Goal: Information Seeking & Learning: Learn about a topic

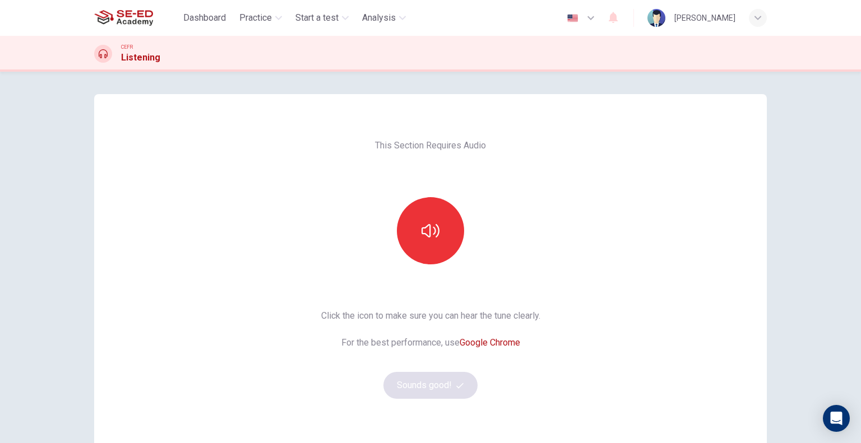
click at [453, 387] on div "Click the icon to make sure you can hear the tune clearly. For the best perform…" at bounding box center [430, 354] width 219 height 90
click at [444, 251] on button "button" at bounding box center [430, 230] width 67 height 67
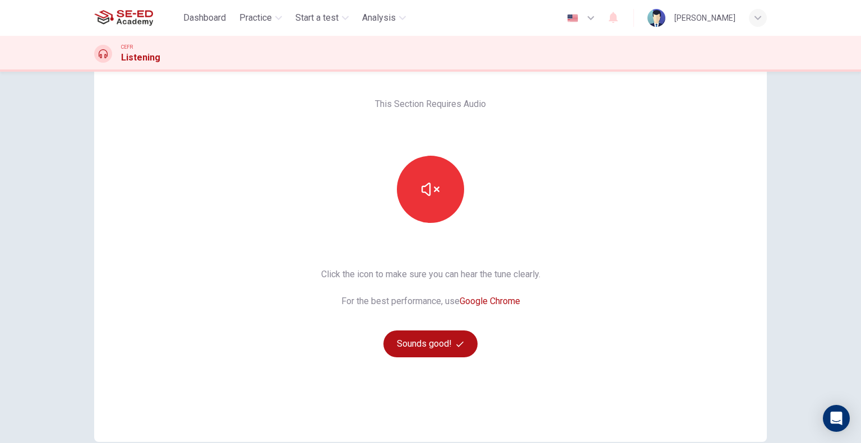
scroll to position [99, 0]
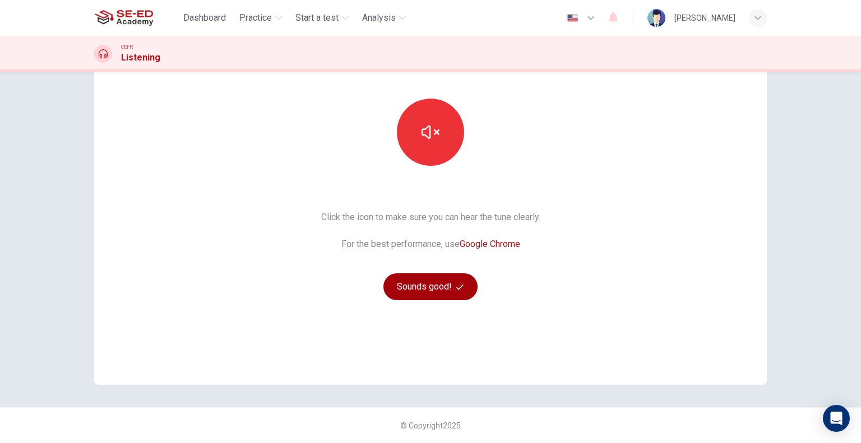
click at [423, 283] on button "Sounds good!" at bounding box center [430, 286] width 94 height 27
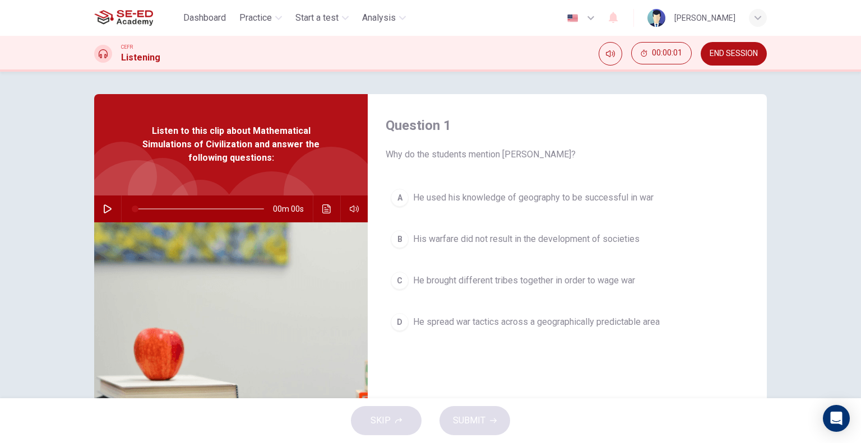
scroll to position [0, 0]
click at [103, 203] on button "button" at bounding box center [108, 209] width 18 height 27
click at [506, 358] on div "Question 1 Why do the students mention Genghis Khan? A He used his knowledge of…" at bounding box center [567, 288] width 399 height 389
type input "8"
drag, startPoint x: 214, startPoint y: 16, endPoint x: 482, endPoint y: 73, distance: 274.5
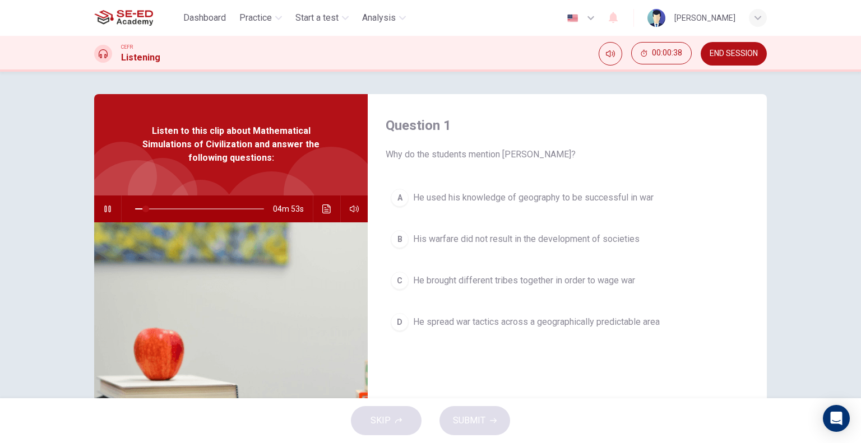
click at [214, 16] on span "Dashboard" at bounding box center [204, 17] width 43 height 13
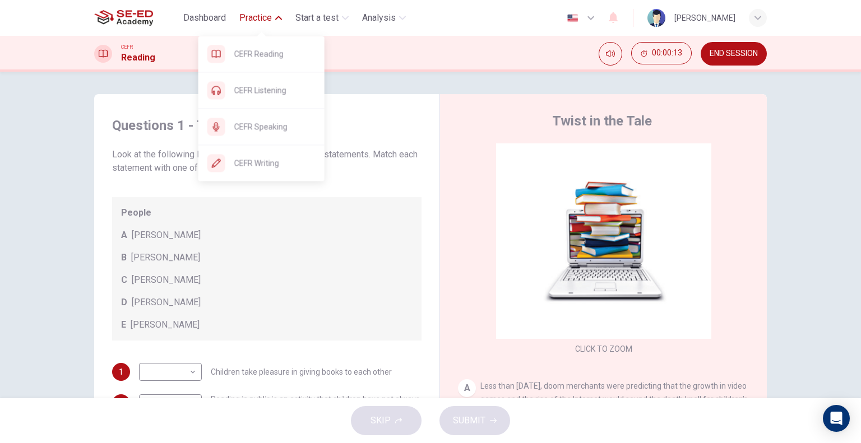
click at [243, 16] on span "Practice" at bounding box center [255, 17] width 33 height 13
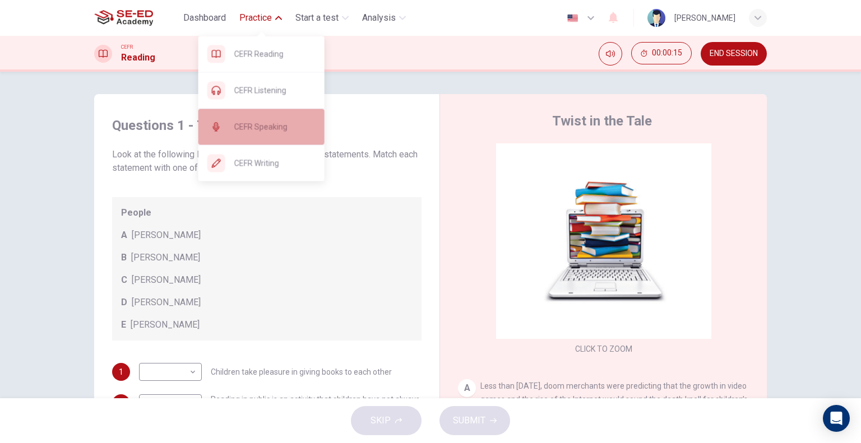
click at [277, 138] on div "CEFR Speaking" at bounding box center [261, 127] width 126 height 36
click at [478, 69] on div "CEFR Reading 00:00:15 END SESSION" at bounding box center [430, 54] width 861 height 36
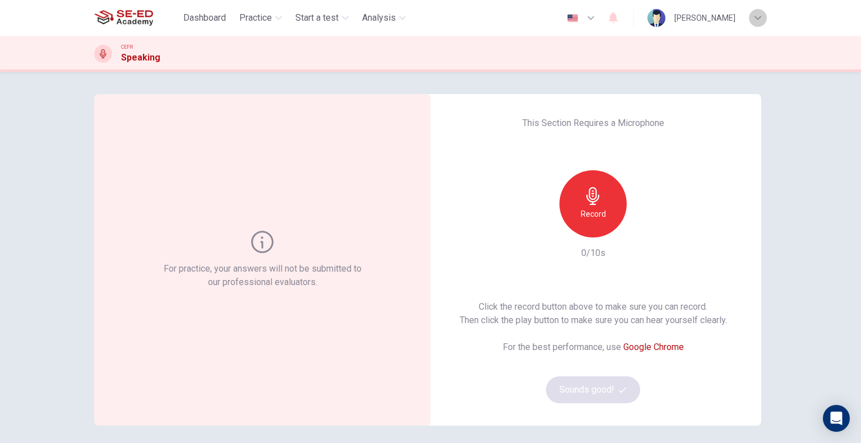
click at [755, 17] on icon "button" at bounding box center [757, 18] width 7 height 4
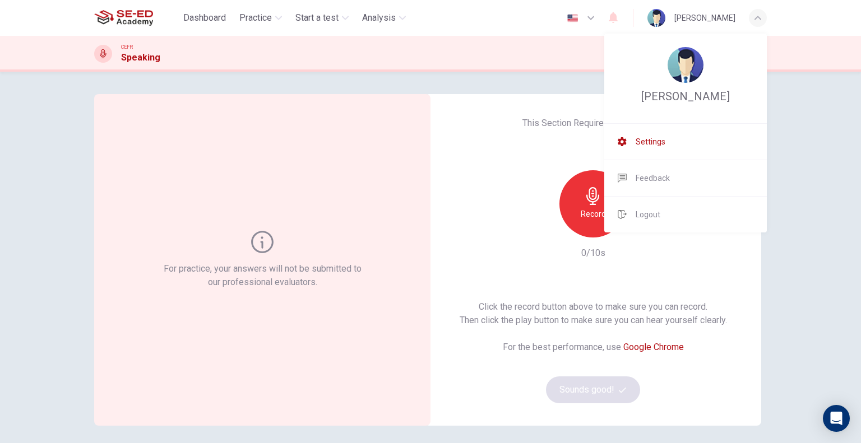
click at [676, 141] on li "Settings" at bounding box center [685, 142] width 163 height 36
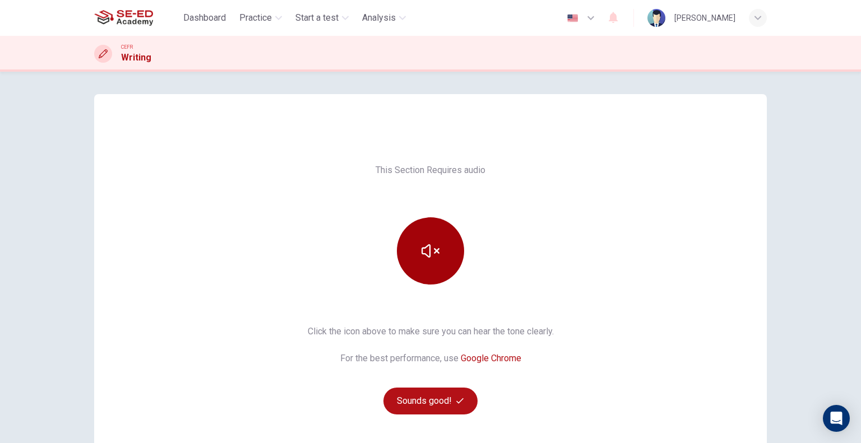
click at [417, 248] on button "button" at bounding box center [430, 250] width 67 height 67
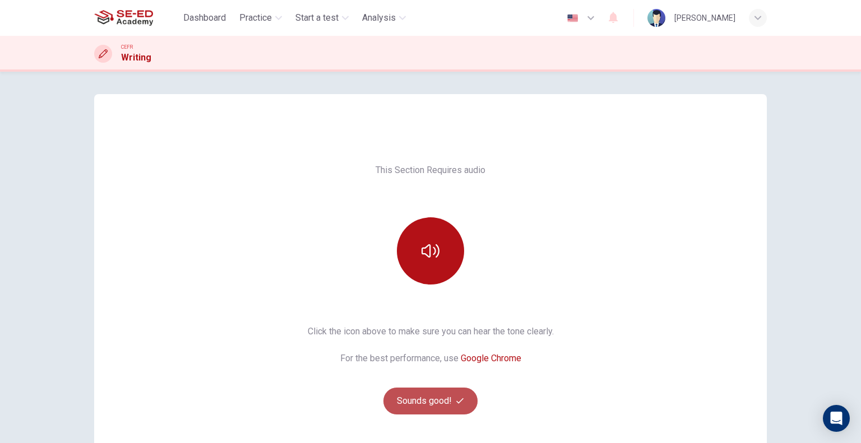
click at [433, 395] on button "Sounds good!" at bounding box center [430, 401] width 94 height 27
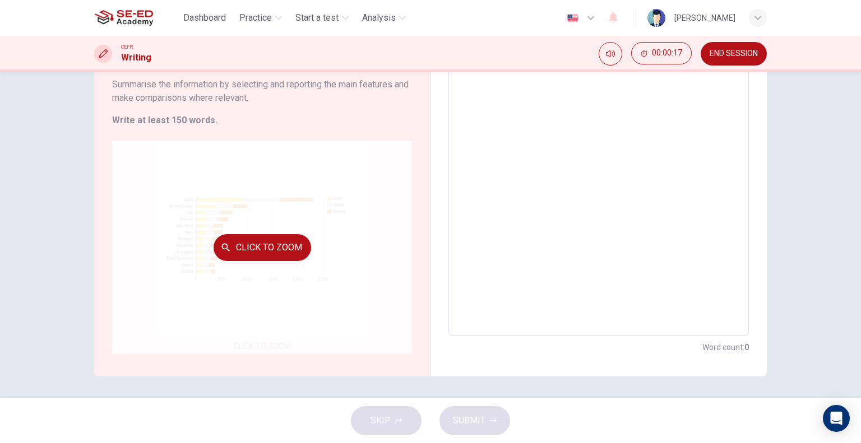
scroll to position [52, 0]
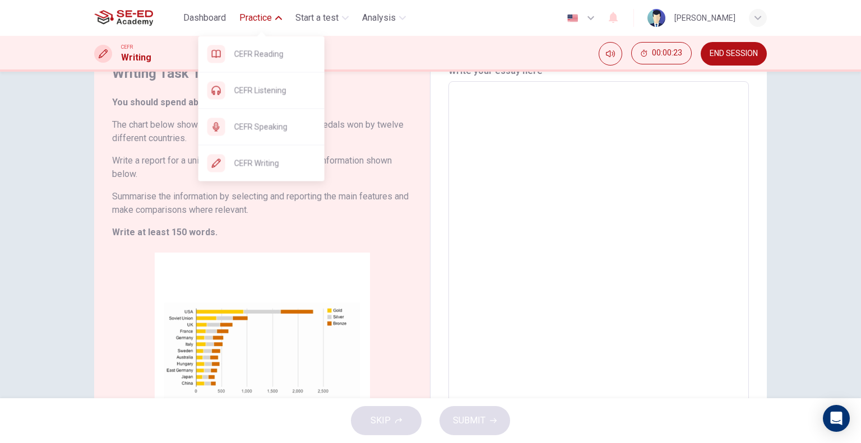
drag, startPoint x: 251, startPoint y: 85, endPoint x: 491, endPoint y: 81, distance: 240.5
click at [251, 85] on span "CEFR Listening" at bounding box center [274, 90] width 81 height 13
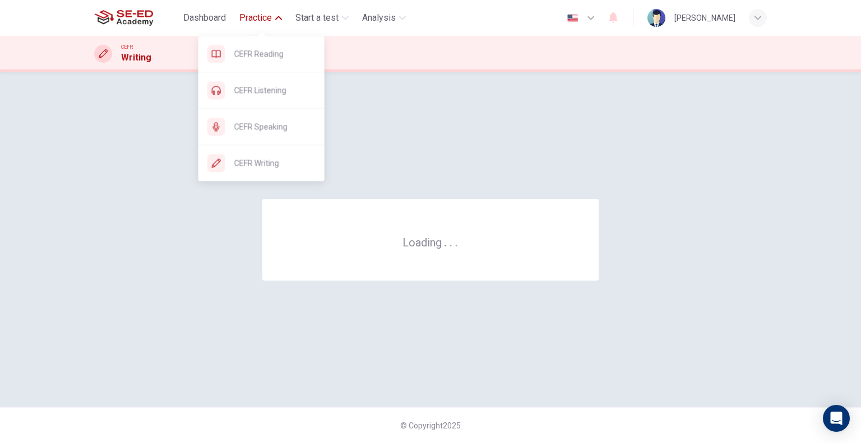
scroll to position [0, 0]
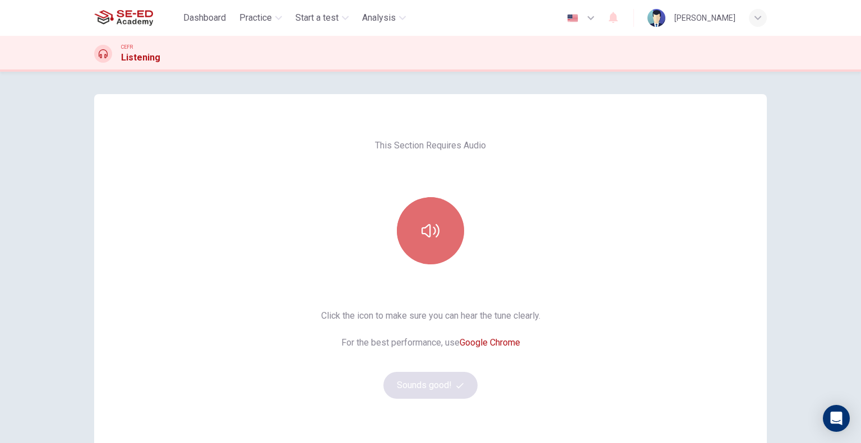
click at [397, 225] on button "button" at bounding box center [430, 230] width 67 height 67
click at [408, 229] on button "button" at bounding box center [430, 230] width 67 height 67
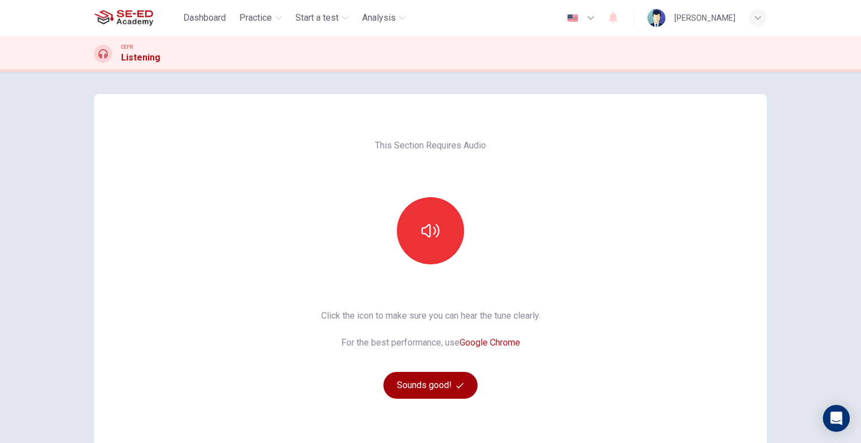
click at [433, 382] on button "Sounds good!" at bounding box center [430, 385] width 94 height 27
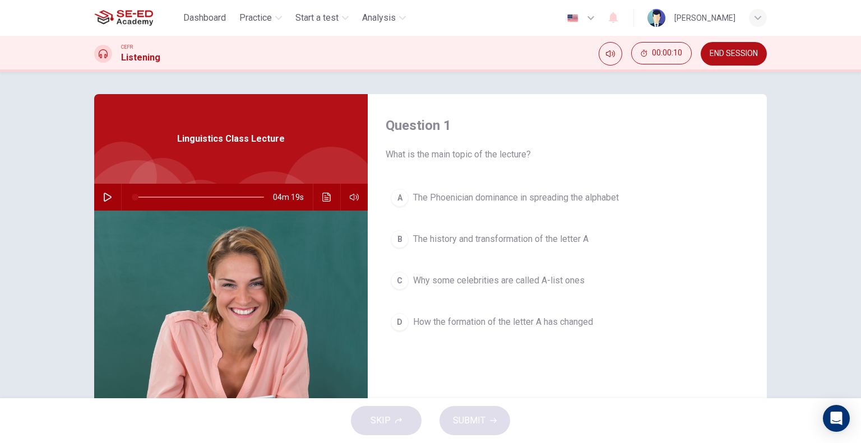
click at [101, 202] on button "button" at bounding box center [108, 197] width 18 height 27
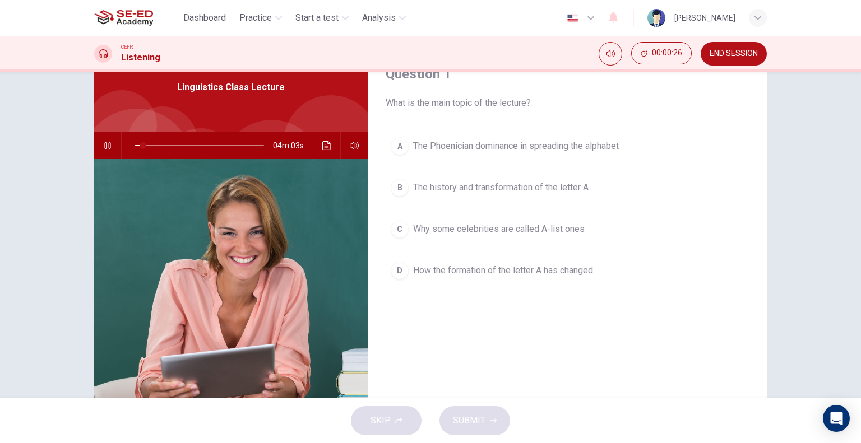
scroll to position [108, 0]
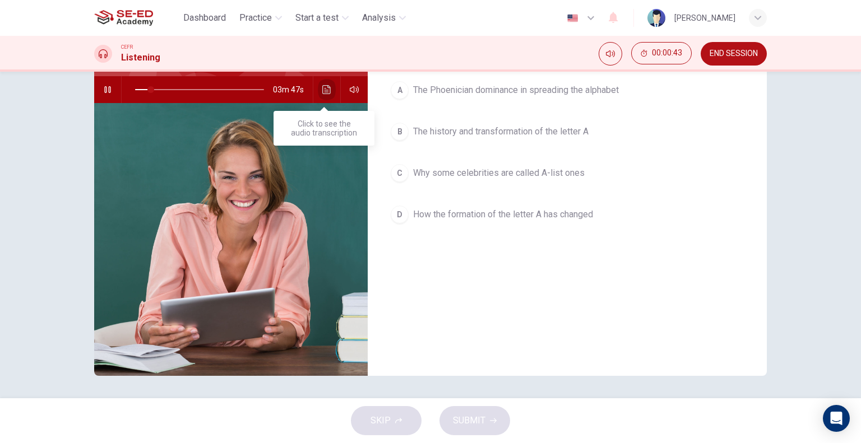
click at [324, 90] on icon "Click to see the audio transcription" at bounding box center [326, 89] width 8 height 9
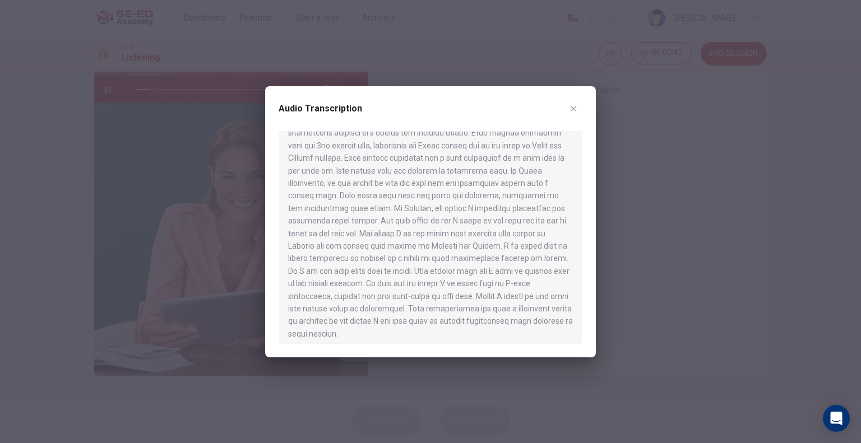
scroll to position [308, 0]
click at [572, 109] on icon "button" at bounding box center [573, 108] width 9 height 9
click at [572, 109] on div "A The Phoenician dominance in spreading the alphabet B The history and transfor…" at bounding box center [567, 163] width 363 height 175
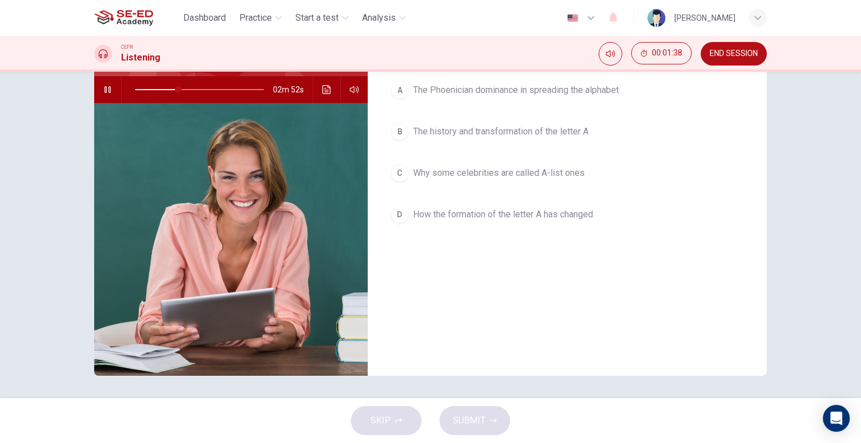
scroll to position [0, 0]
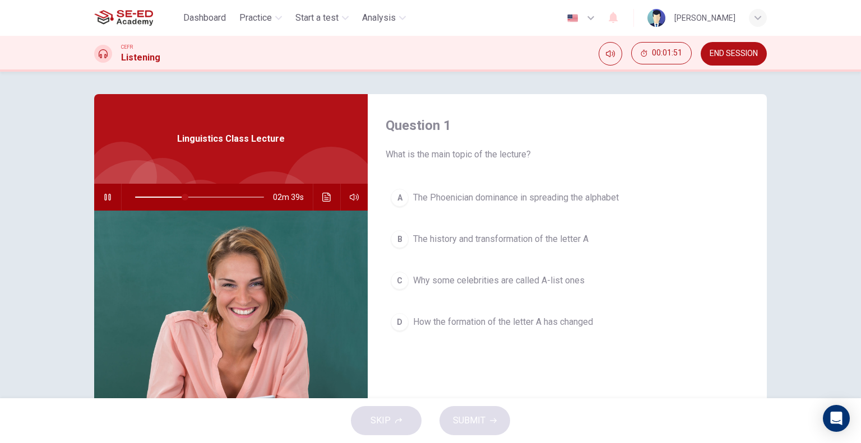
type input "39"
click at [718, 57] on span "END SESSION" at bounding box center [733, 53] width 48 height 9
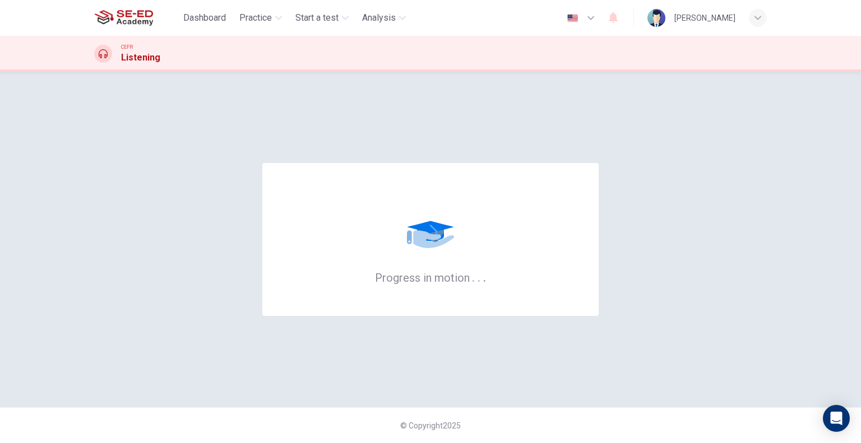
click at [115, 15] on img at bounding box center [123, 18] width 59 height 22
click at [753, 18] on div "button" at bounding box center [758, 18] width 18 height 18
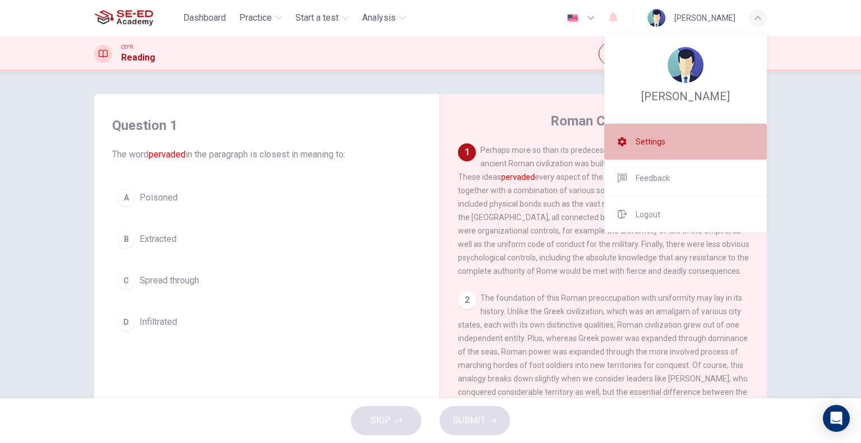
click at [664, 140] on span "Settings" at bounding box center [651, 141] width 30 height 13
